Goal: Task Accomplishment & Management: Manage account settings

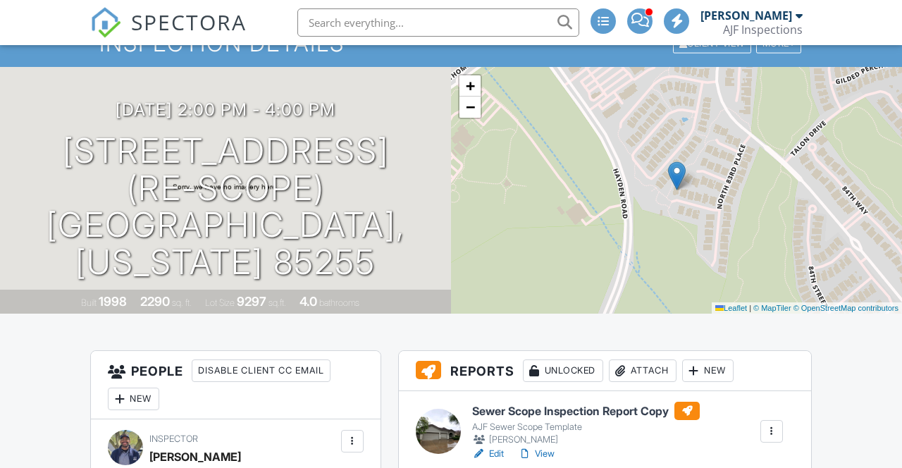
scroll to position [245, 0]
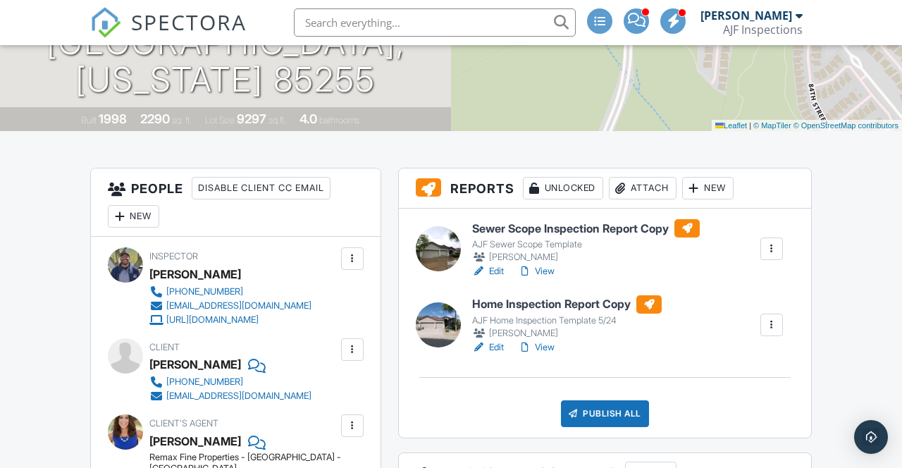
click at [543, 274] on link "View" at bounding box center [536, 271] width 37 height 14
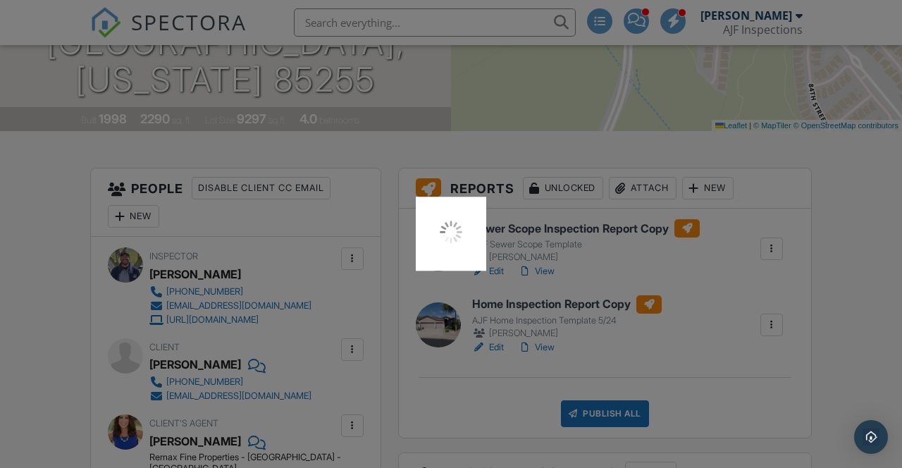
scroll to position [272, 0]
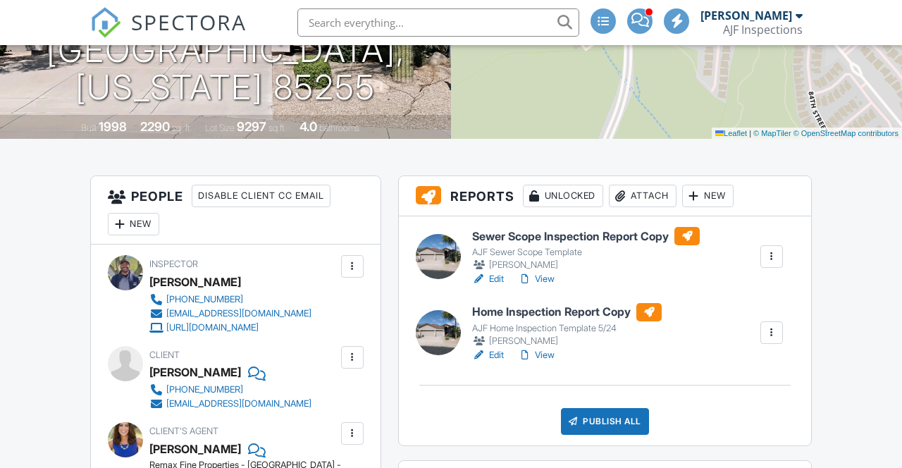
click at [550, 282] on link "View" at bounding box center [536, 279] width 37 height 14
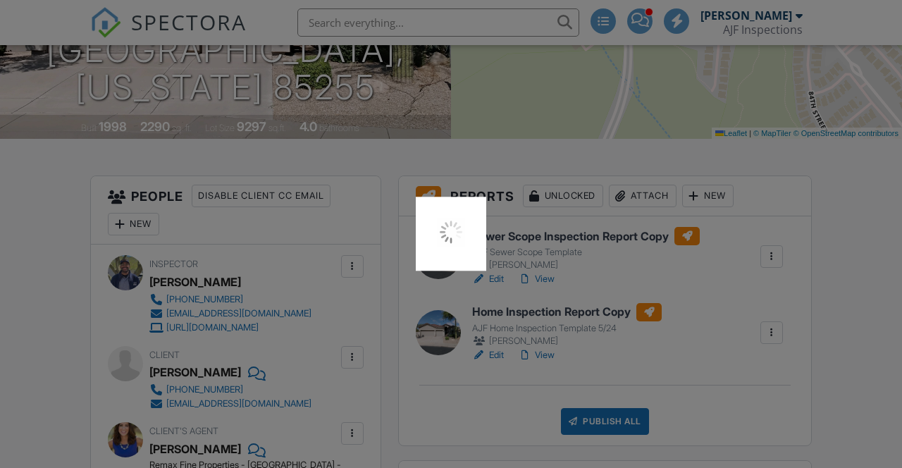
scroll to position [279, 0]
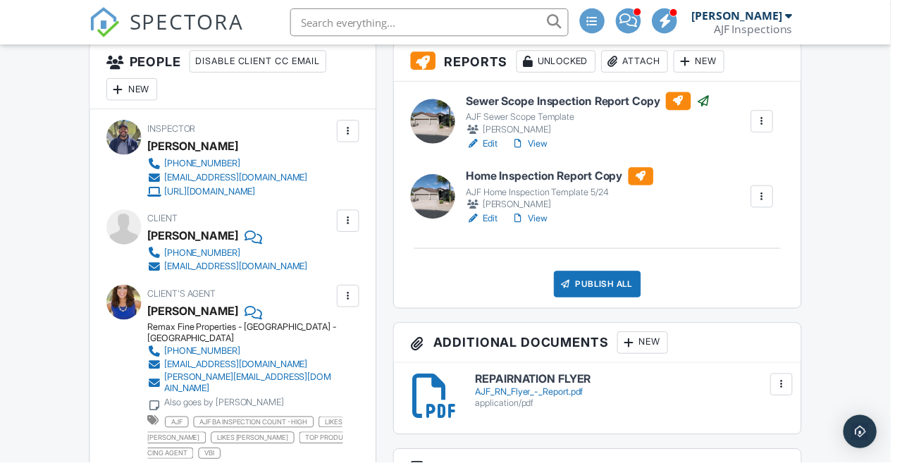
scroll to position [369, 0]
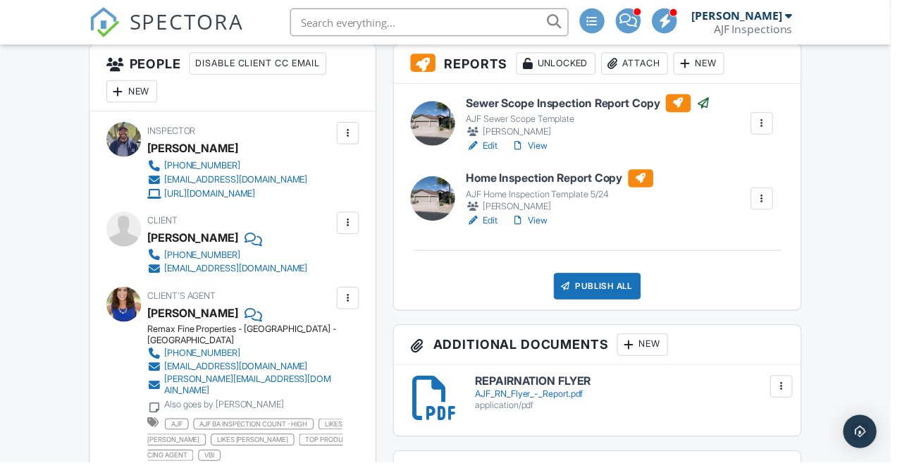
click at [123, 455] on div "Client's Agent Katy White Remax Fine Properties - Scottsdale - Pima (623) 980-8…" at bounding box center [236, 387] width 256 height 194
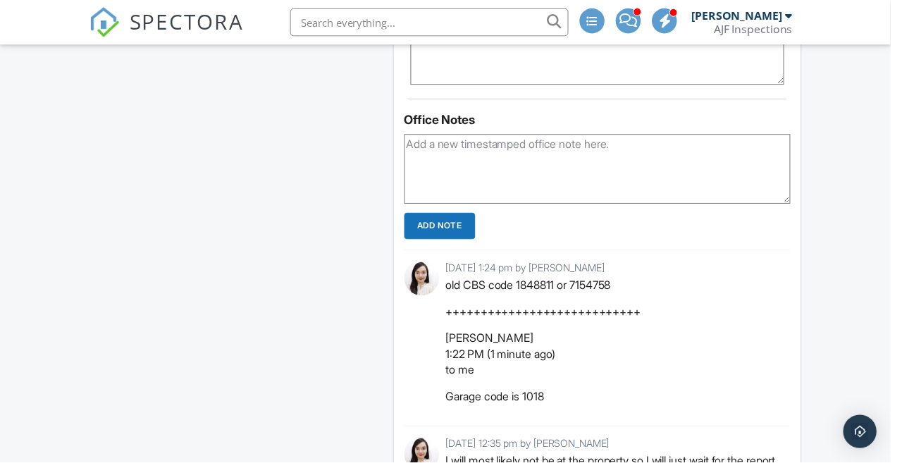
scroll to position [2154, 0]
click at [651, 175] on textarea at bounding box center [604, 170] width 391 height 70
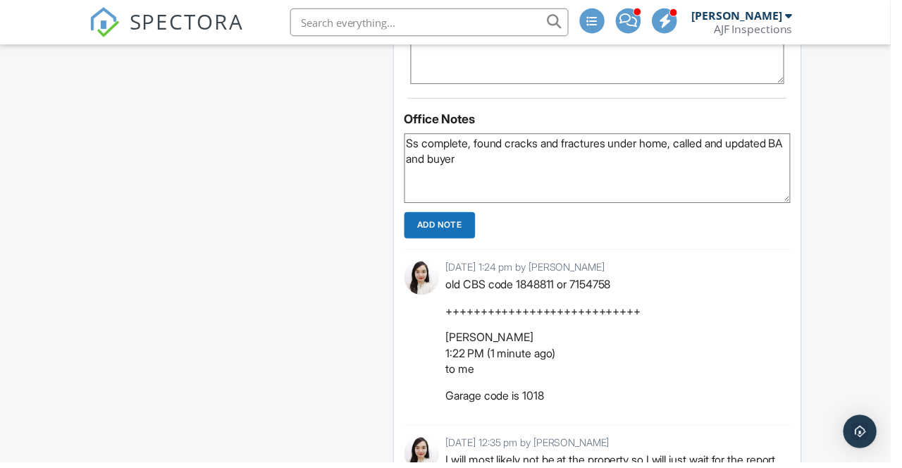
click at [691, 172] on textarea "Ss complete, found cracks and fractures under home, called and updated BA and b…" at bounding box center [604, 170] width 391 height 70
type textarea "Ss complete, found cracks and fractures under home in main sewer , called and u…"
click at [449, 242] on input "Add Note" at bounding box center [445, 228] width 72 height 27
